Goal: Task Accomplishment & Management: Complete application form

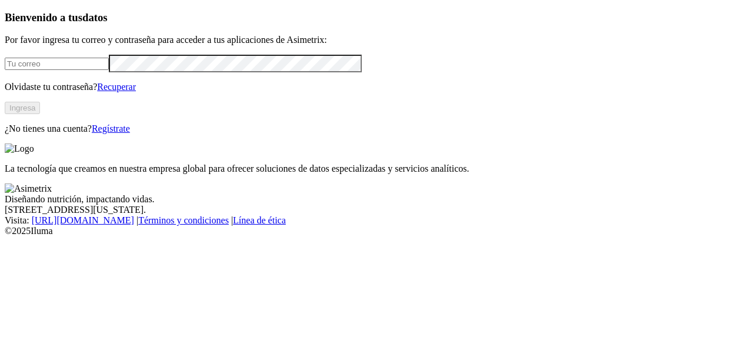
click at [104, 70] on input "email" at bounding box center [57, 64] width 104 height 12
click at [40, 114] on button "Ingresa" at bounding box center [22, 108] width 35 height 12
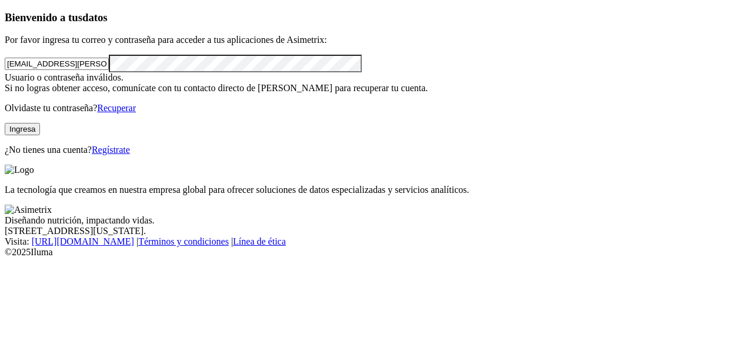
drag, startPoint x: 146, startPoint y: 84, endPoint x: 89, endPoint y: 85, distance: 56.5
click at [89, 70] on input "[EMAIL_ADDRESS][PERSON_NAME][DOMAIN_NAME]" at bounding box center [57, 64] width 104 height 12
click at [40, 135] on button "Ingresa" at bounding box center [22, 129] width 35 height 12
click at [109, 70] on input "christian.[PERSON_NAME]" at bounding box center [57, 64] width 104 height 12
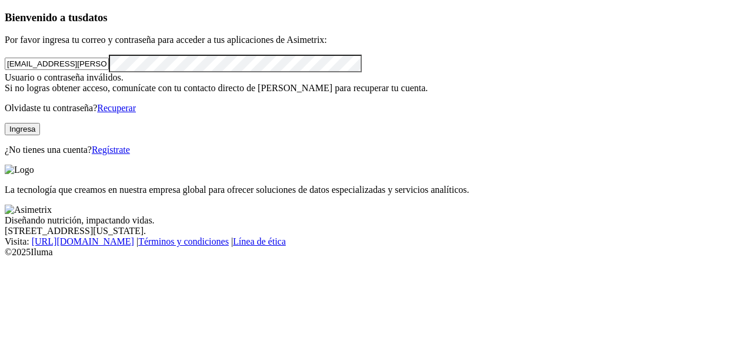
type input "[EMAIL_ADDRESS][PERSON_NAME][DOMAIN_NAME]"
click at [40, 135] on button "Ingresa" at bounding box center [22, 129] width 35 height 12
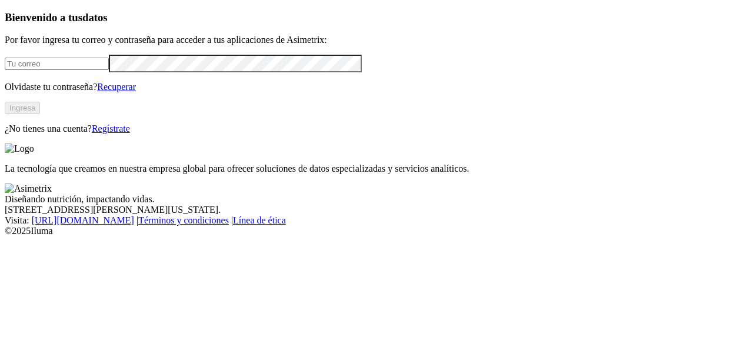
click at [78, 70] on input "email" at bounding box center [57, 64] width 104 height 12
click at [40, 114] on button "Ingresa" at bounding box center [22, 108] width 35 height 12
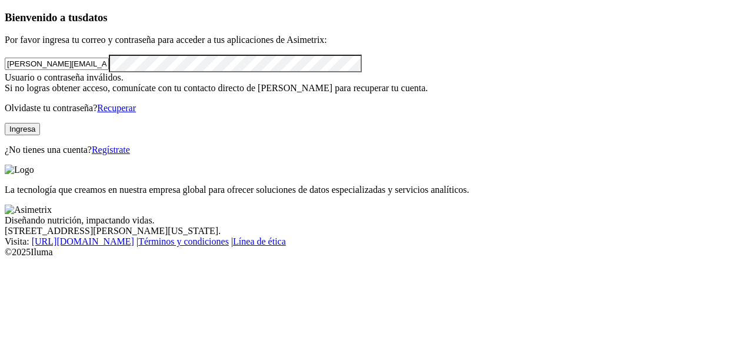
click at [21, 102] on div "Bienvenido a tus datos Por favor ingresa tu correo y contraseña para acceder a …" at bounding box center [377, 83] width 744 height 144
click at [172, 155] on div "Bienvenido a tus datos Por favor ingresa tu correo y contraseña para acceder a …" at bounding box center [377, 83] width 744 height 144
click at [40, 135] on button "Ingresa" at bounding box center [22, 129] width 35 height 12
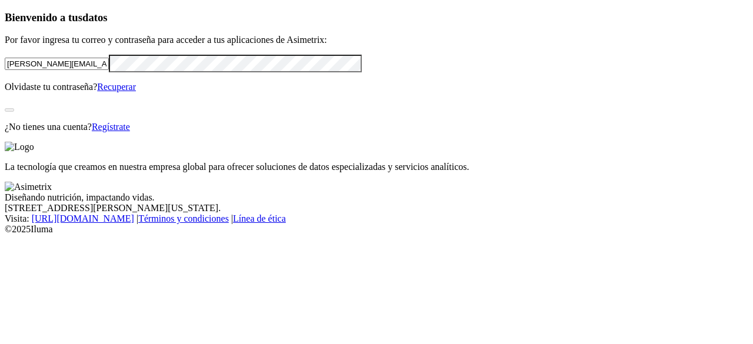
click at [160, 132] on div "Bienvenido a tus datos Por favor ingresa tu correo y contraseña para acceder a …" at bounding box center [377, 71] width 744 height 121
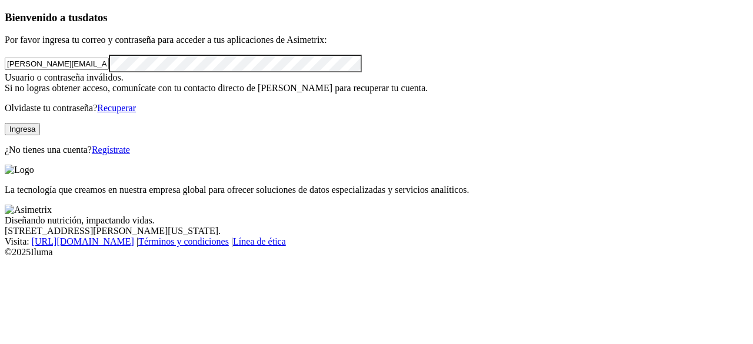
drag, startPoint x: 86, startPoint y: 77, endPoint x: 255, endPoint y: 79, distance: 168.8
click at [109, 70] on input "sonia.sanchez@contegral.co" at bounding box center [57, 64] width 104 height 12
click at [154, 155] on p "¿No tienes una cuenta? Regístrate" at bounding box center [377, 150] width 744 height 11
click at [40, 135] on button "Ingresa" at bounding box center [22, 129] width 35 height 12
click at [98, 70] on input "sonia.sanchez" at bounding box center [57, 64] width 104 height 12
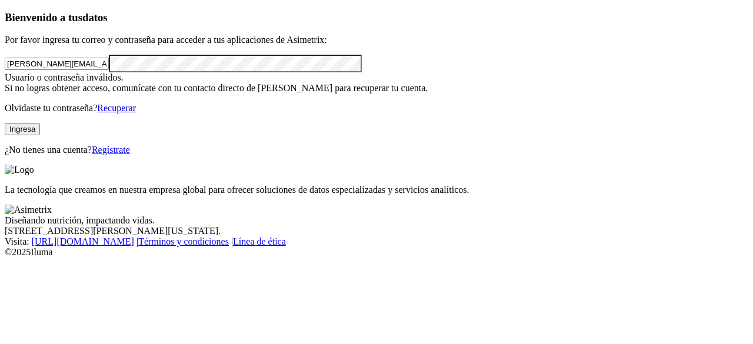
type input "sonia.sanchez@grupobios.co"
click at [40, 135] on button "Ingresa" at bounding box center [22, 129] width 35 height 12
